Goal: Information Seeking & Learning: Learn about a topic

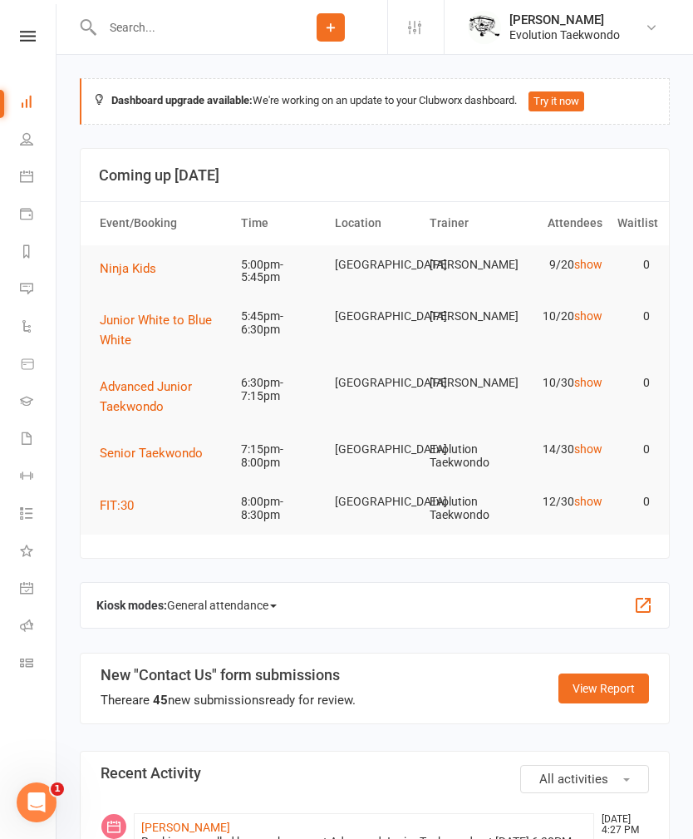
click at [152, 393] on button "Advanced Junior Taekwondo" at bounding box center [163, 397] width 126 height 40
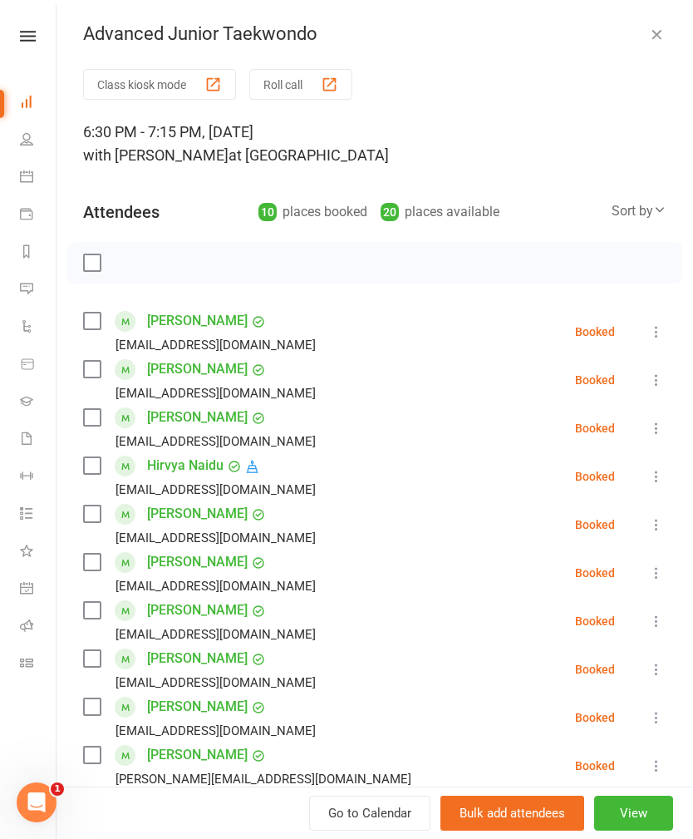
click at [655, 7] on div "Advanced Junior Taekwondo Class kiosk mode Roll call 6:30 PM - 7:15 PM, Wednesd…" at bounding box center [375, 419] width 637 height 839
click at [650, 34] on icon "button" at bounding box center [657, 34] width 17 height 17
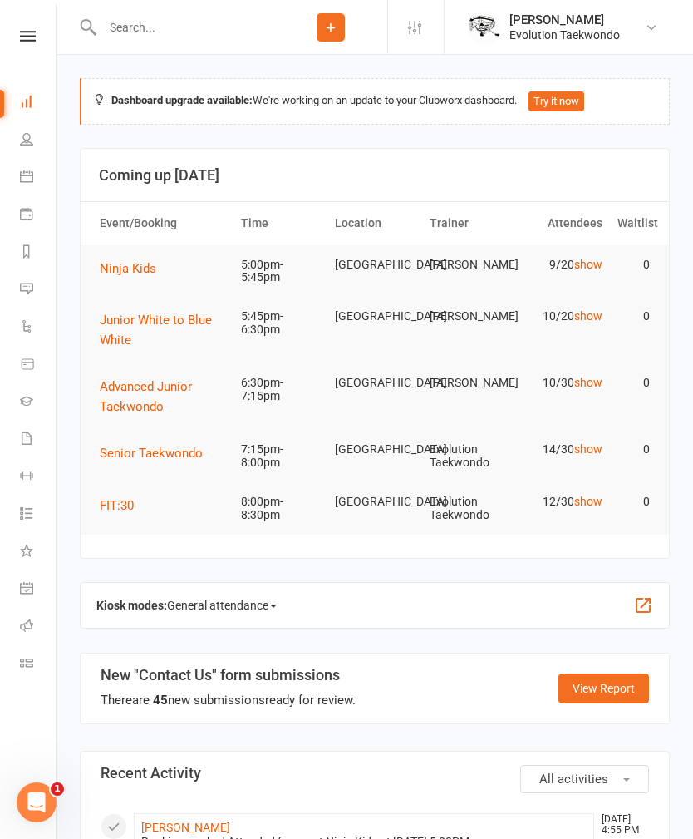
click at [145, 259] on button "Ninja Kids" at bounding box center [134, 269] width 68 height 20
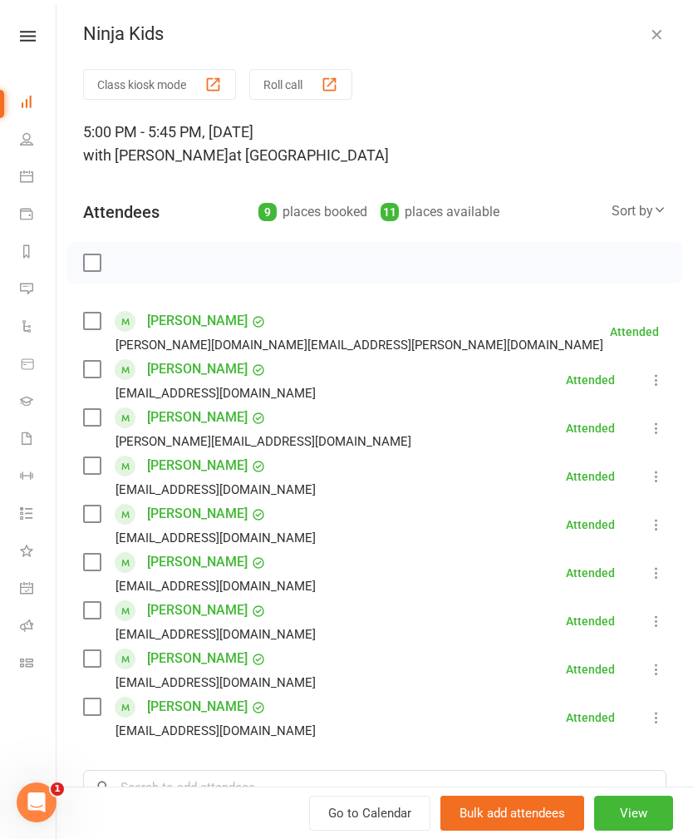
click at [666, 26] on button "button" at bounding box center [657, 34] width 20 height 20
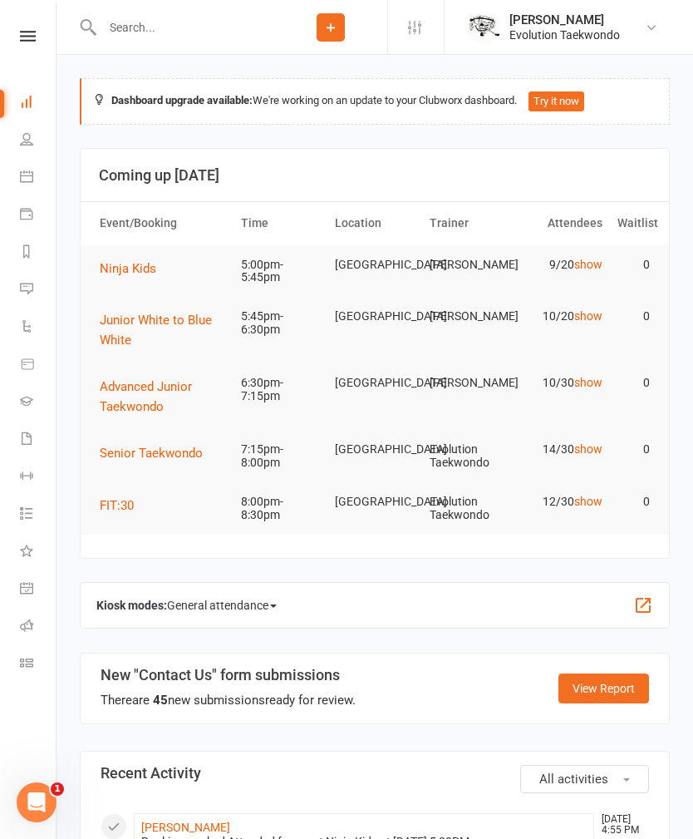
click at [154, 392] on span "Advanced Junior Taekwondo" at bounding box center [146, 396] width 92 height 35
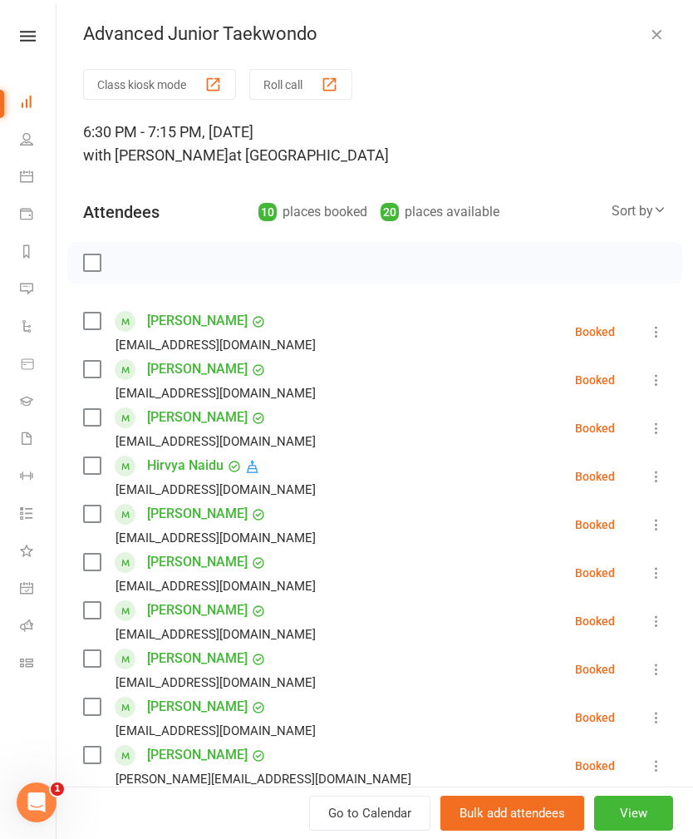
click at [656, 26] on icon "button" at bounding box center [657, 34] width 17 height 17
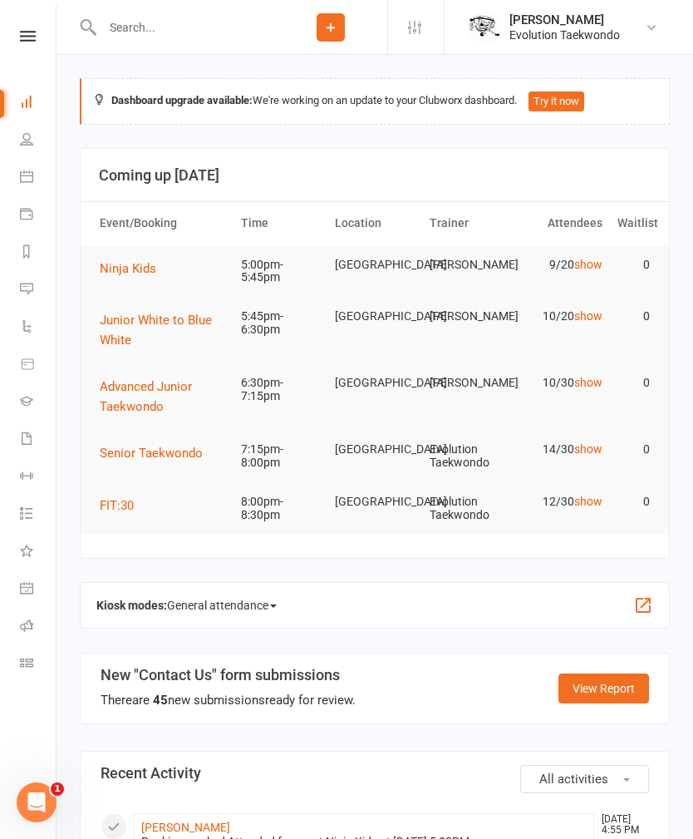
click at [149, 322] on span "Junior White to Blue White" at bounding box center [156, 330] width 112 height 35
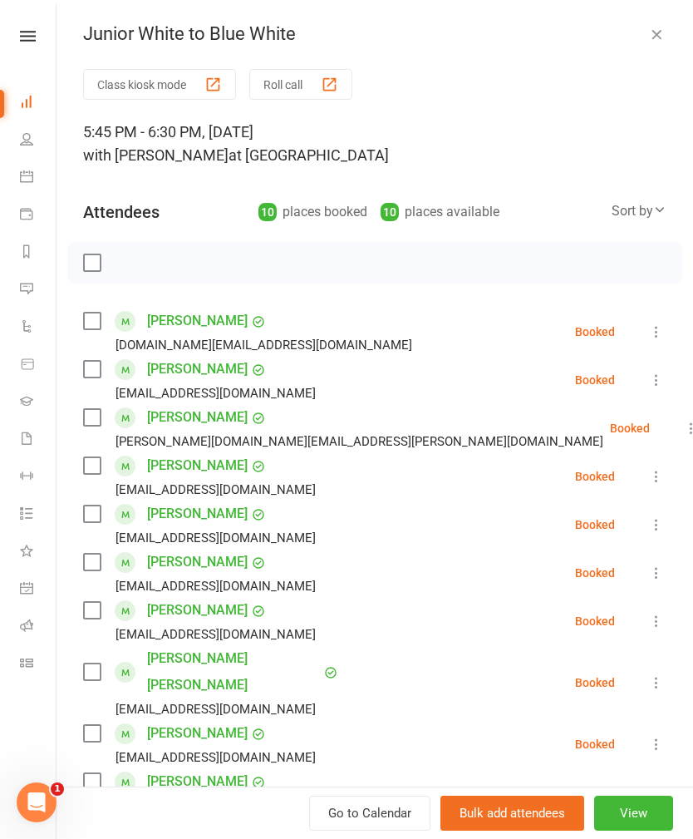
click at [660, 32] on icon "button" at bounding box center [657, 34] width 17 height 17
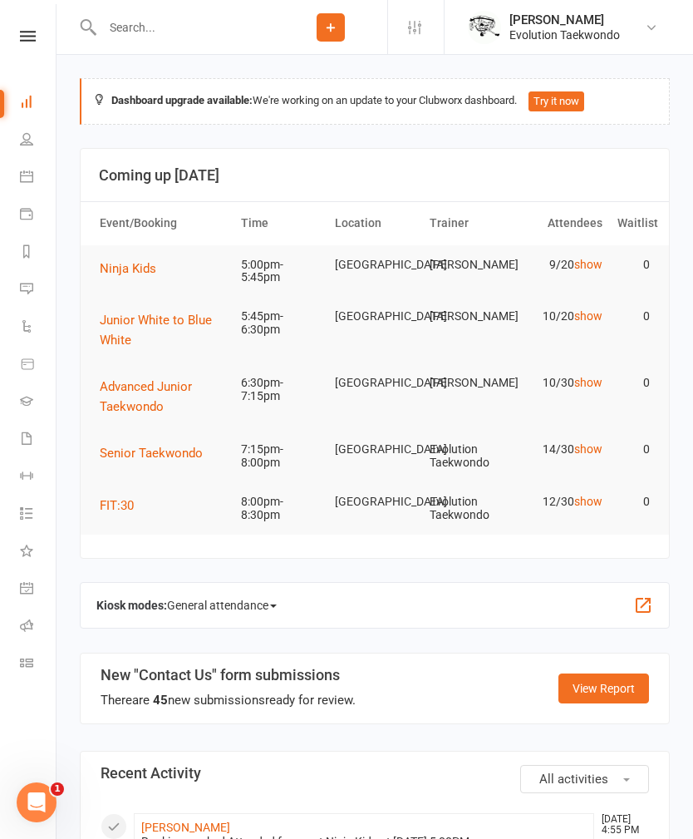
click at [32, 177] on icon at bounding box center [26, 176] width 13 height 13
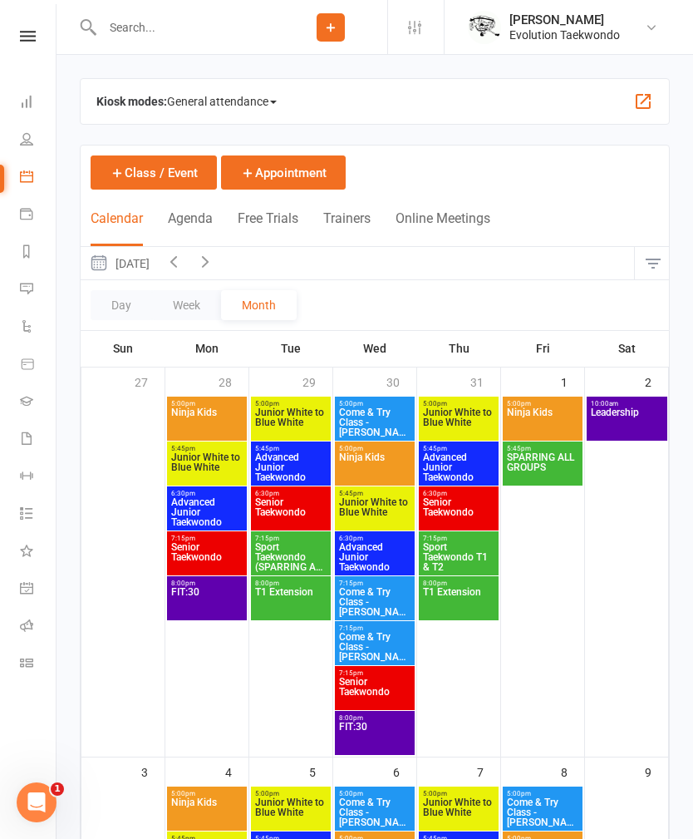
click at [27, 110] on link "Dashboard" at bounding box center [38, 103] width 37 height 37
